Goal: Communication & Community: Answer question/provide support

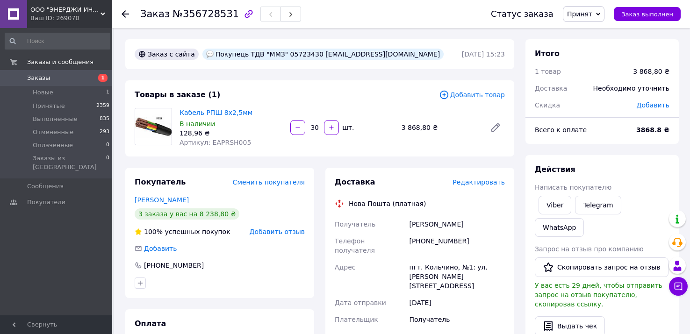
click at [53, 77] on span "Заказы" at bounding box center [56, 78] width 59 height 8
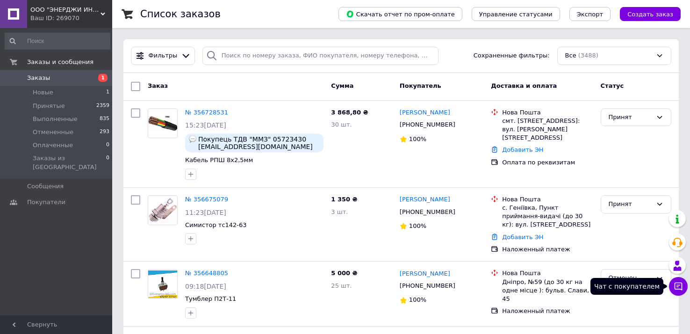
click at [680, 284] on icon at bounding box center [678, 286] width 9 height 9
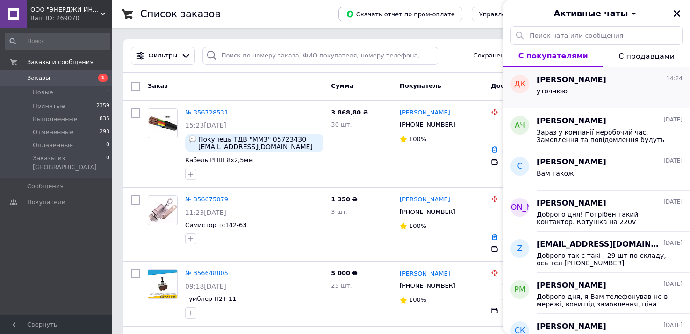
click at [544, 90] on span "уточнюю" at bounding box center [552, 90] width 31 height 7
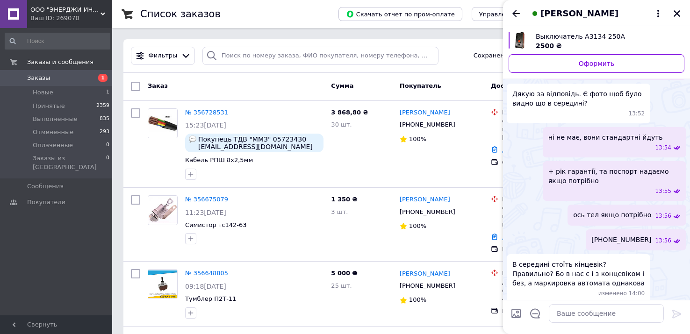
scroll to position [176, 0]
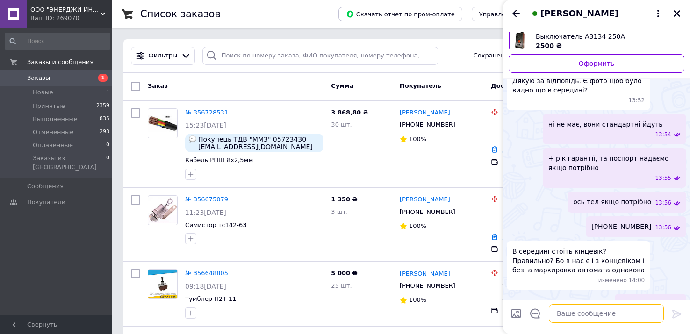
click at [568, 316] on textarea at bounding box center [606, 314] width 115 height 19
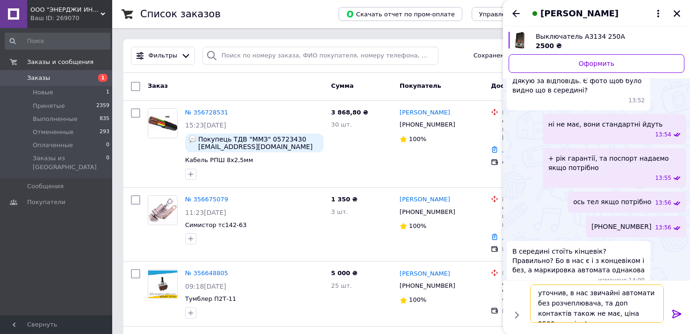
type textarea "уточнив, в нас звичайні автомати без розчеплювача, та доп контактів також не ма…"
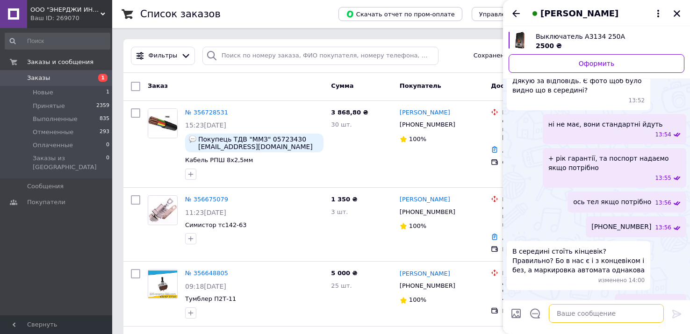
scroll to position [229, 0]
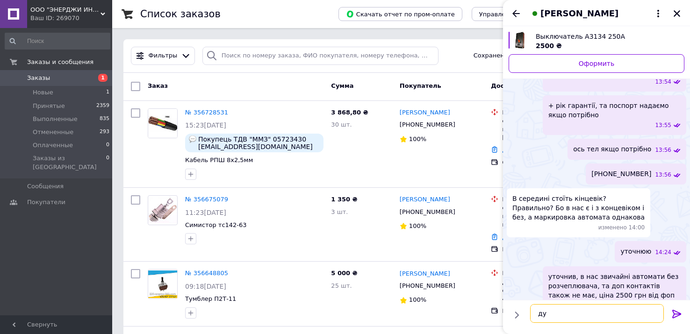
type textarea "д"
type textarea "[PERSON_NAME]"
click at [678, 9] on icon "Закрыть" at bounding box center [677, 13] width 8 height 8
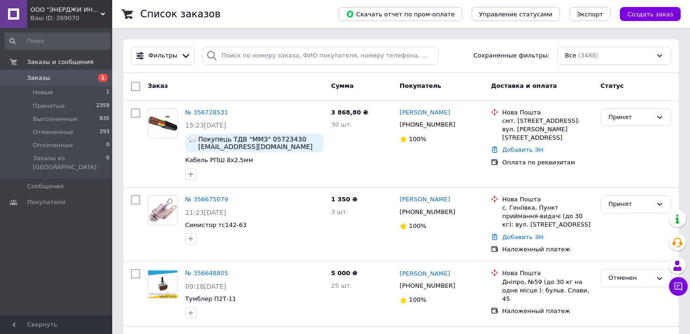
click at [60, 76] on span "Заказы" at bounding box center [56, 78] width 59 height 8
